Goal: Register for event/course

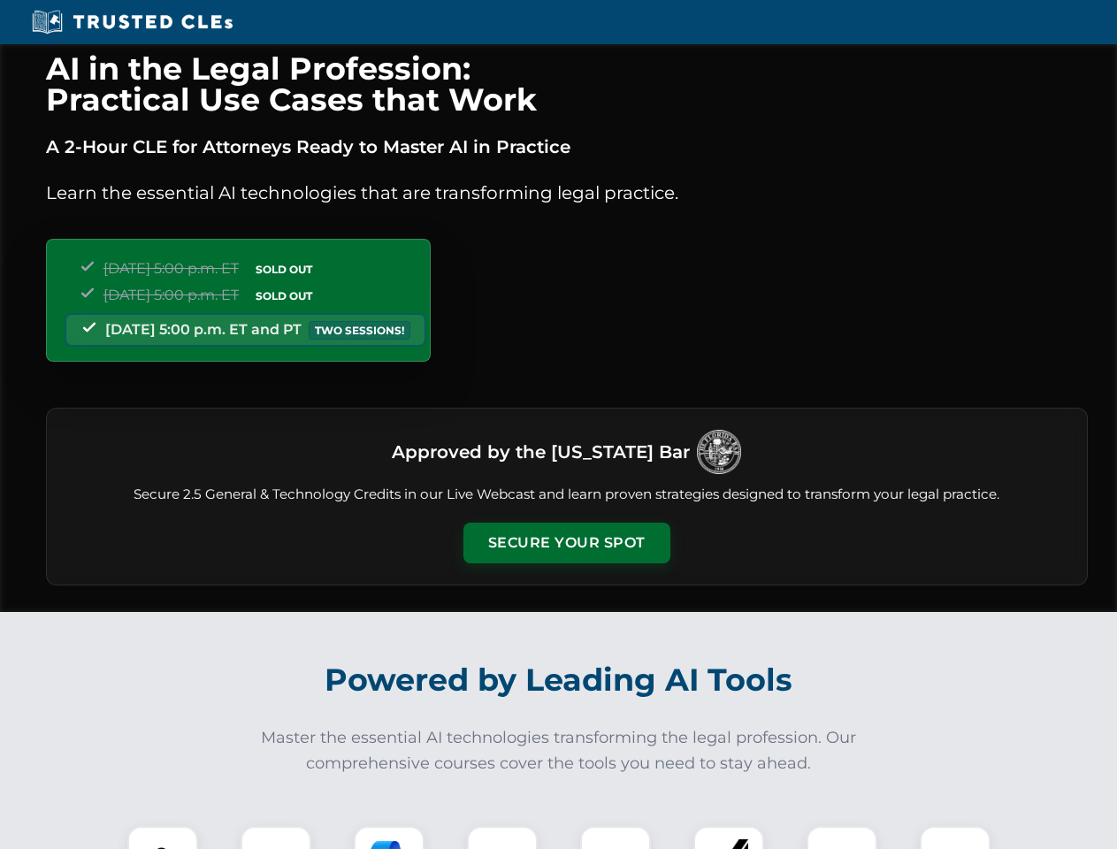
click at [566, 543] on button "Secure Your Spot" at bounding box center [567, 543] width 207 height 41
click at [163, 838] on img at bounding box center [162, 861] width 51 height 51
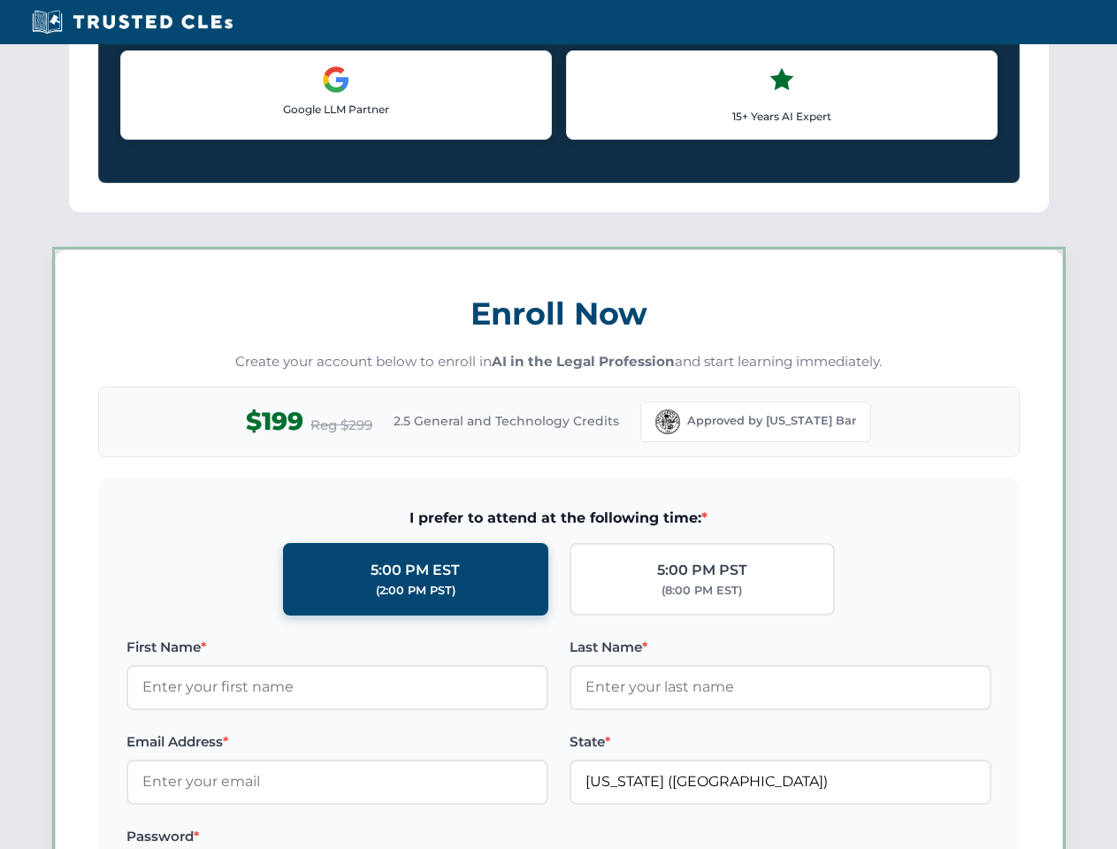
click at [389, 838] on label "Password *" at bounding box center [337, 836] width 422 height 21
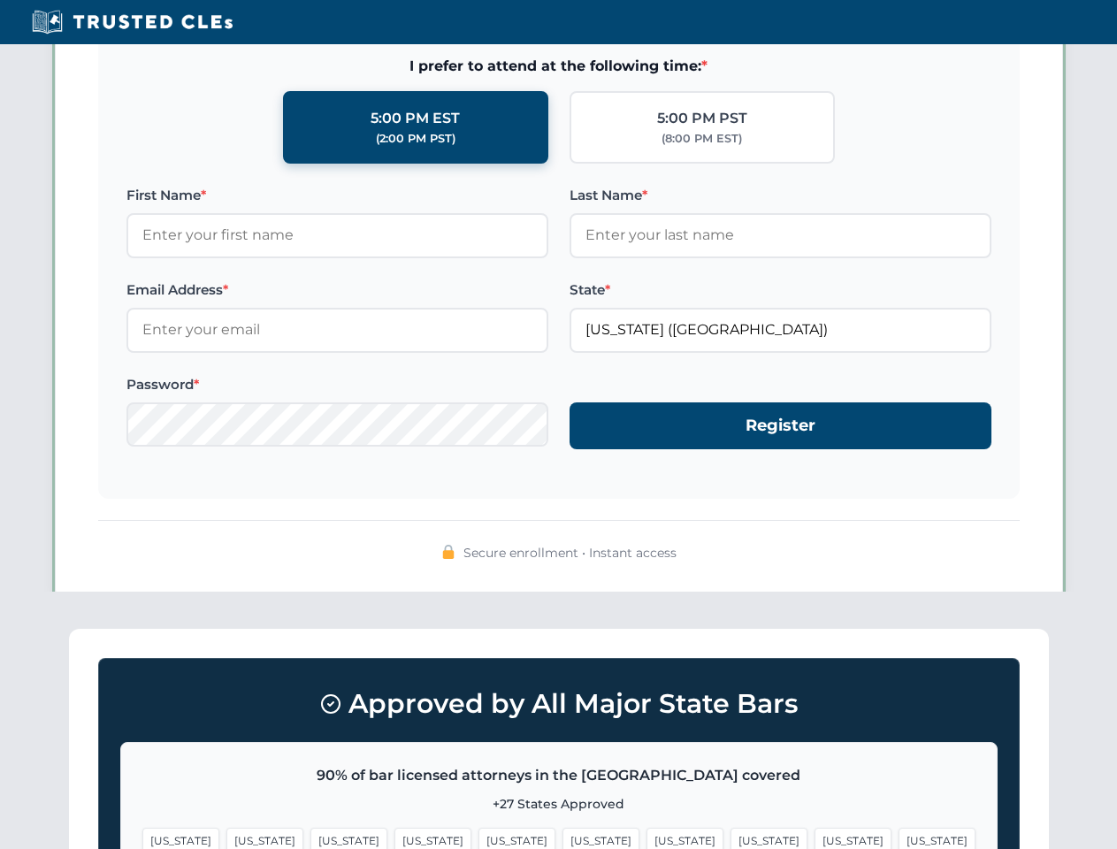
click at [815, 838] on span "[US_STATE]" at bounding box center [853, 841] width 77 height 26
